Goal: Transaction & Acquisition: Download file/media

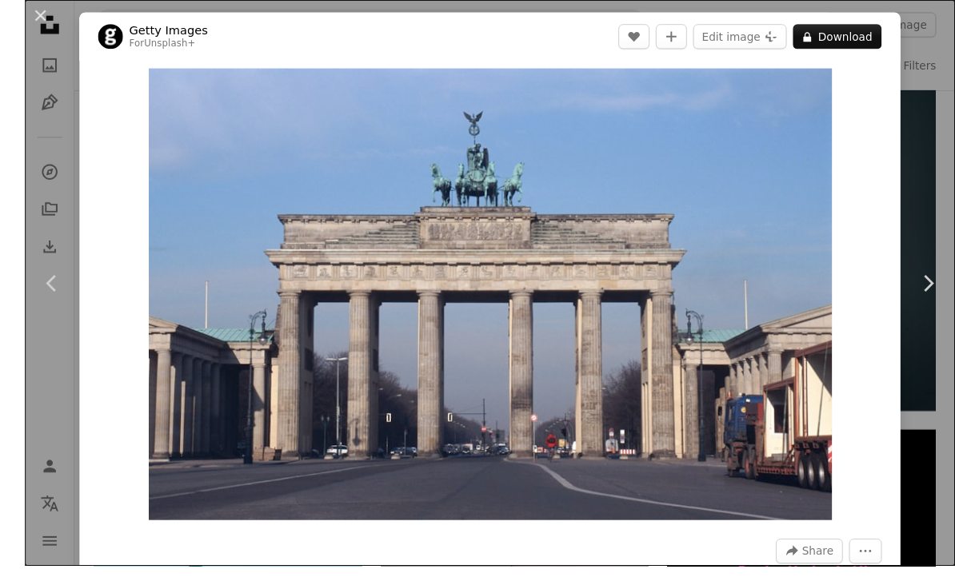
scroll to position [687, 0]
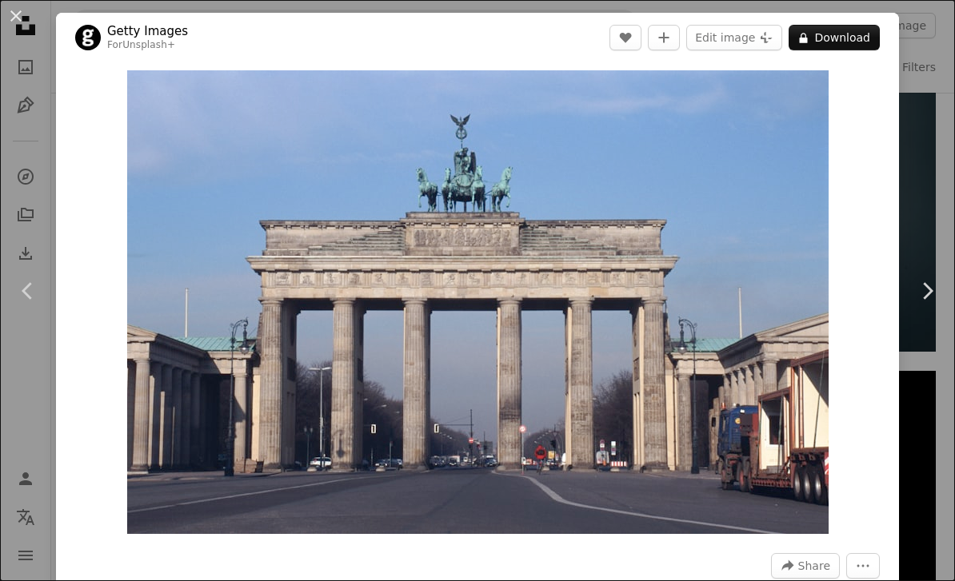
click at [8, 272] on link "Chevron left" at bounding box center [28, 291] width 56 height 154
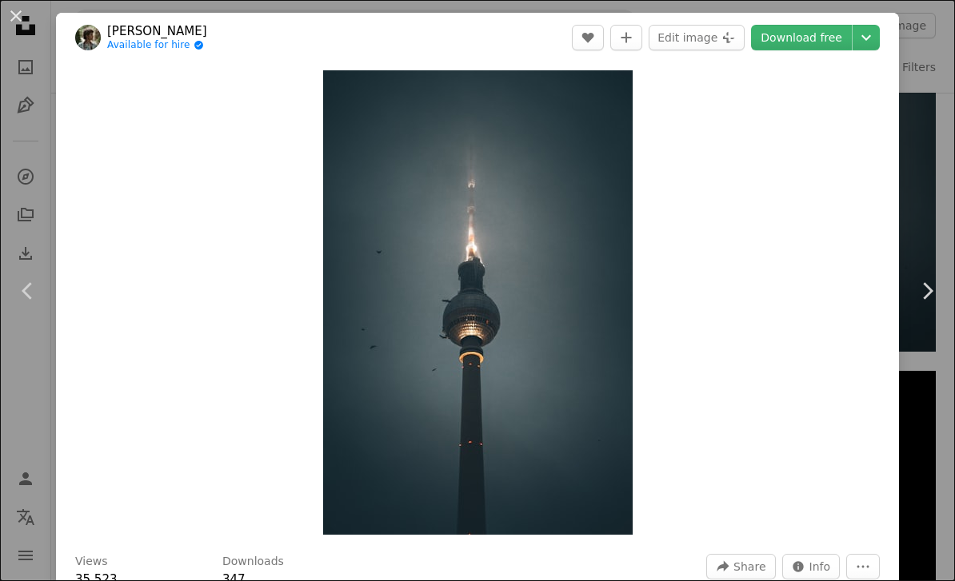
click at [26, 26] on button "An X shape" at bounding box center [15, 15] width 19 height 19
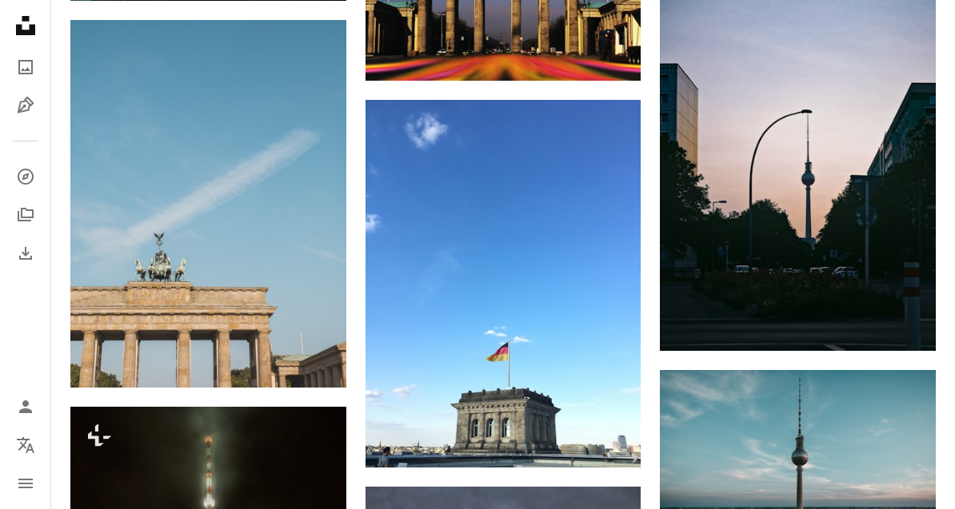
scroll to position [1438, 0]
click at [869, 231] on img at bounding box center [798, 144] width 276 height 413
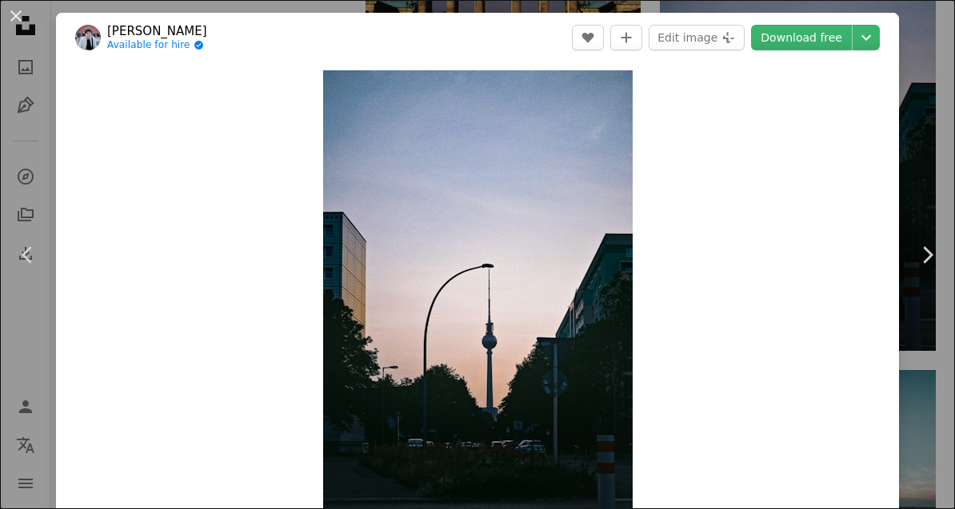
click at [923, 221] on div "An X shape Chevron left Chevron right [PERSON_NAME] Available for hire A checkm…" at bounding box center [477, 254] width 955 height 509
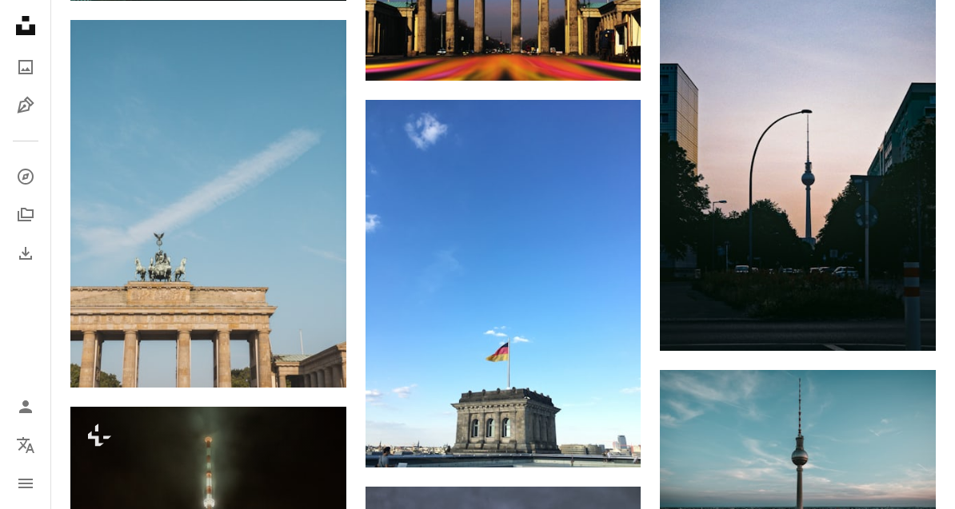
click at [901, 319] on icon "Download" at bounding box center [904, 321] width 10 height 11
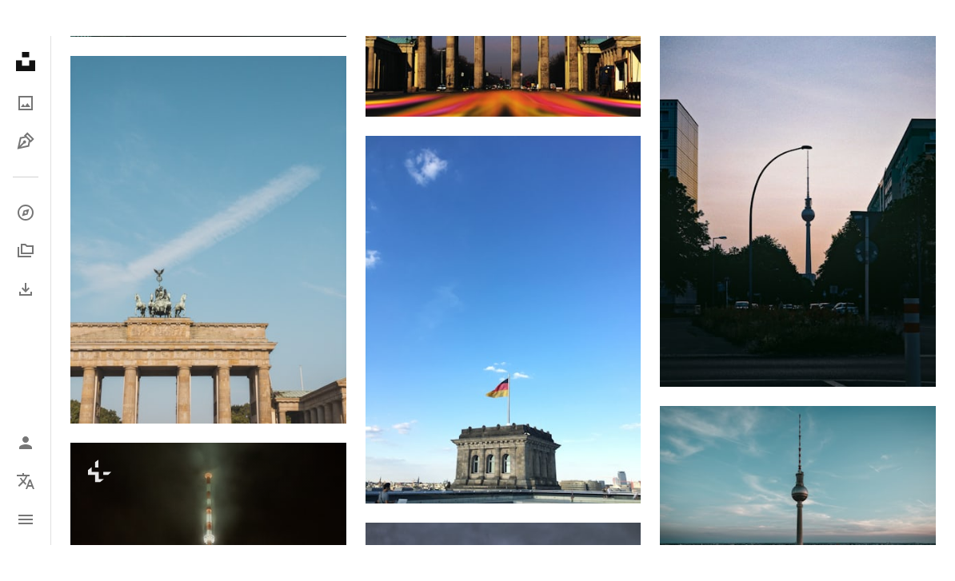
scroll to position [1489, 0]
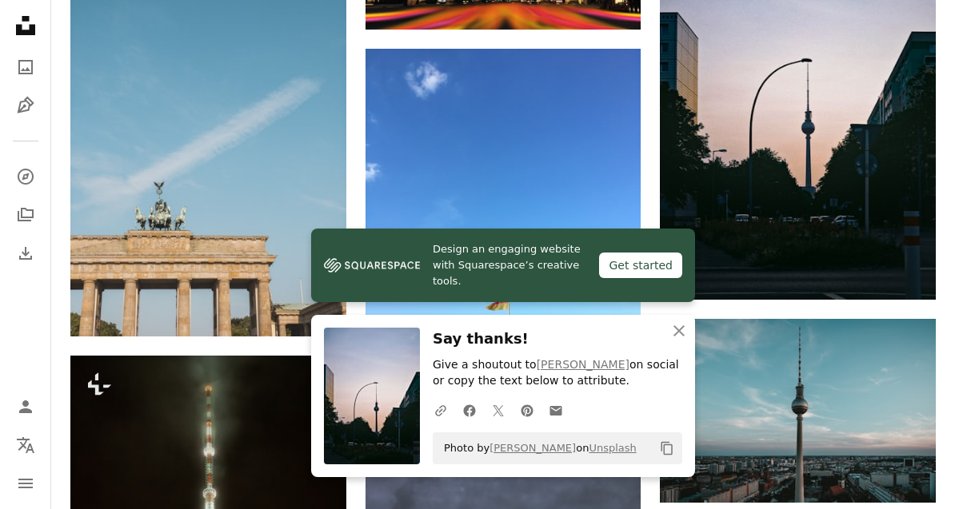
click at [671, 278] on div "Get started" at bounding box center [640, 266] width 83 height 26
click at [679, 341] on icon "An X shape" at bounding box center [678, 331] width 19 height 19
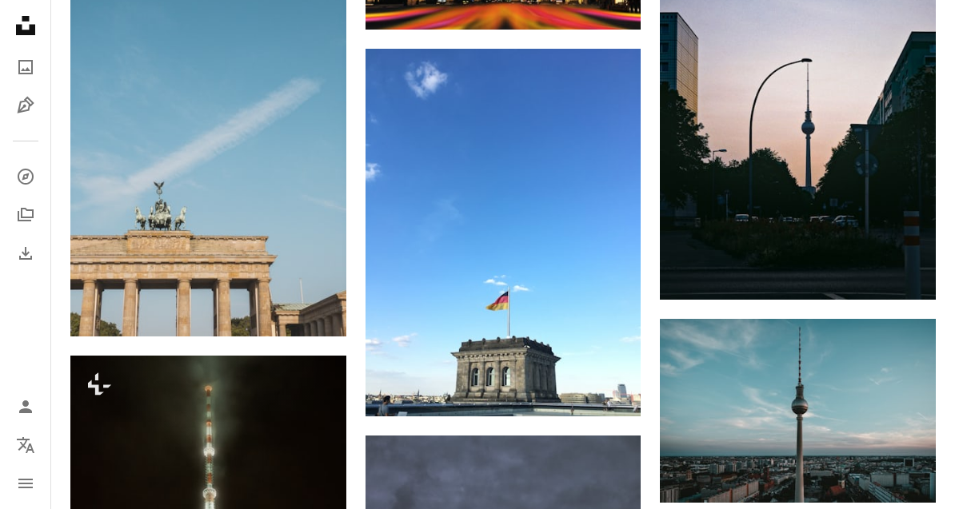
click at [835, 159] on img at bounding box center [798, 92] width 276 height 413
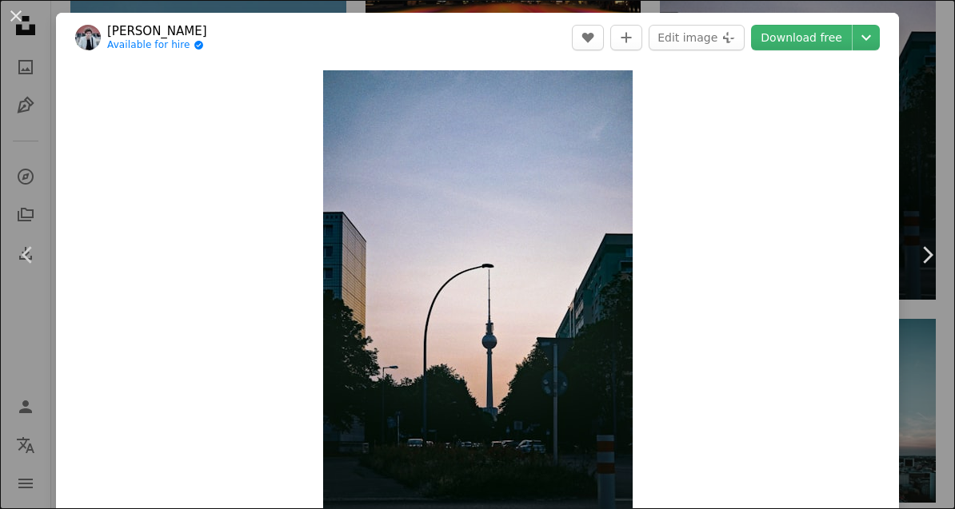
click at [866, 37] on icon "Chevron down" at bounding box center [866, 37] width 26 height 19
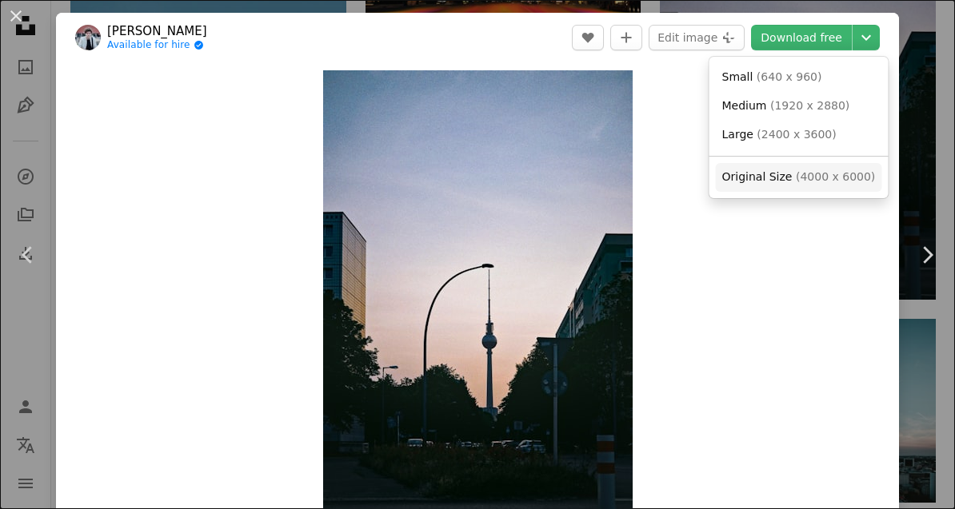
click at [793, 182] on link "Original Size ( 4000 x 6000 )" at bounding box center [799, 177] width 166 height 29
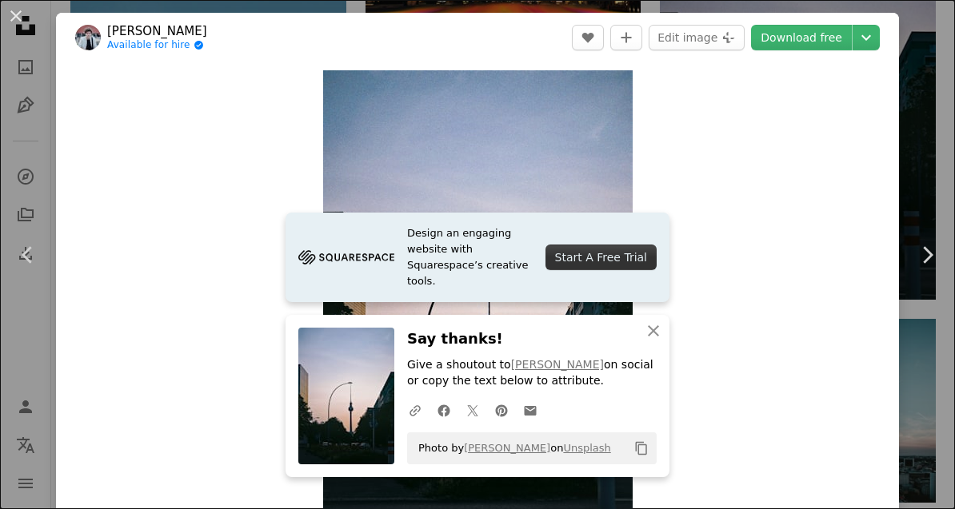
click at [918, 155] on div "An X shape Chevron left Chevron right [PERSON_NAME] Available for hire A checkm…" at bounding box center [477, 254] width 955 height 509
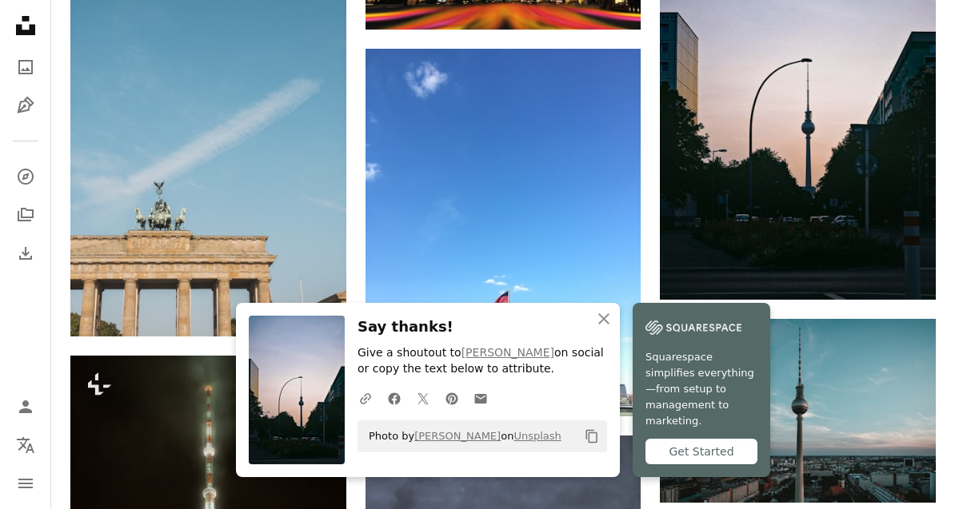
scroll to position [1416, 0]
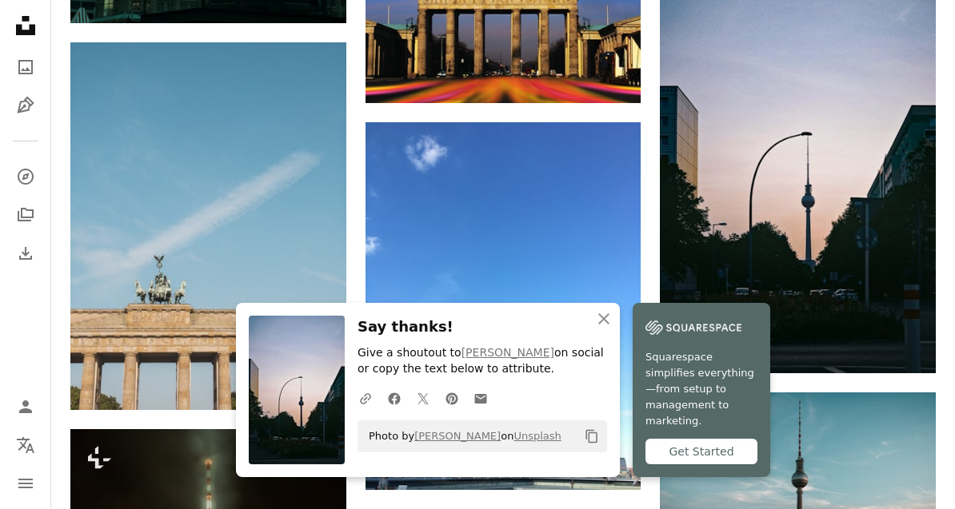
click at [613, 335] on button "An X shape Close" at bounding box center [604, 319] width 32 height 32
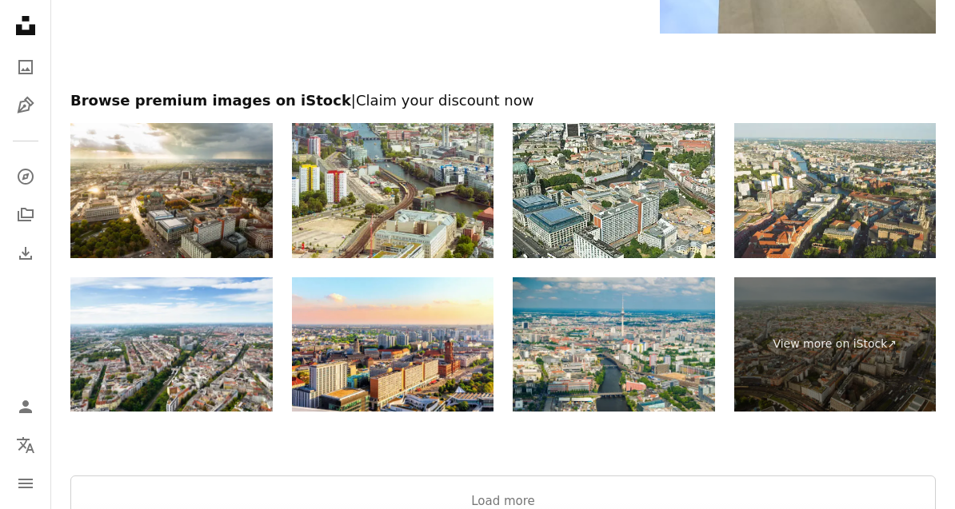
scroll to position [2853, 0]
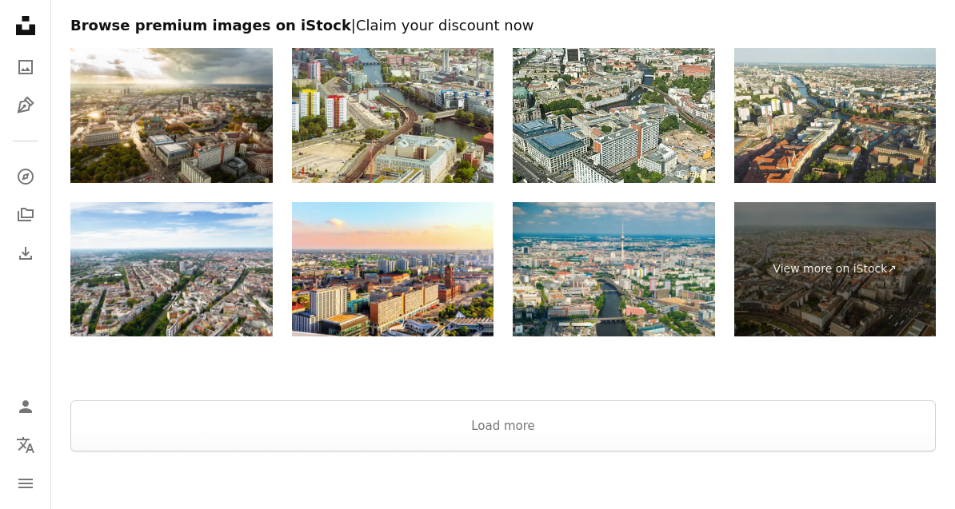
click at [539, 425] on button "Load more" at bounding box center [502, 426] width 865 height 51
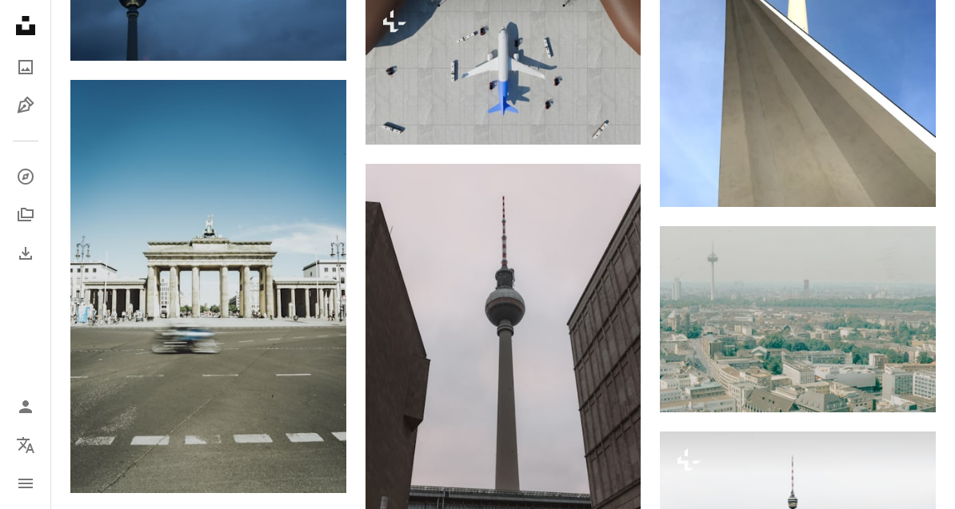
scroll to position [2559, 0]
